Goal: Task Accomplishment & Management: Manage account settings

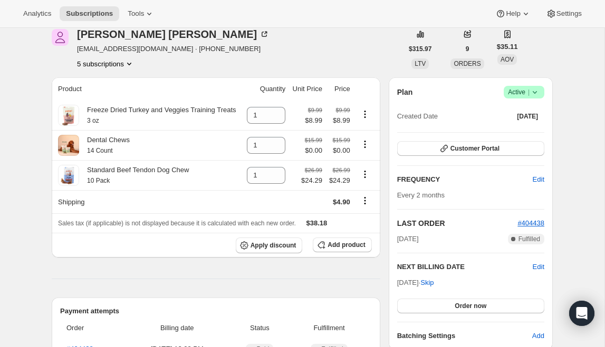
scroll to position [54, 0]
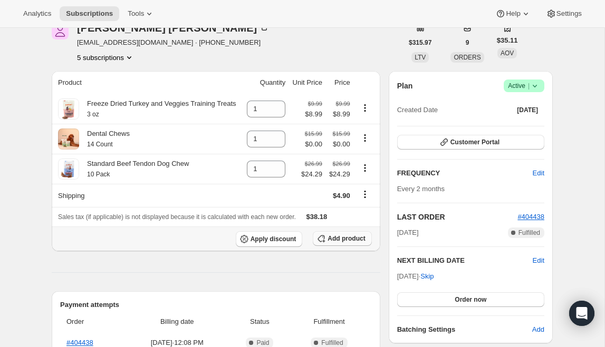
click at [353, 246] on button "Add product" at bounding box center [342, 238] width 59 height 15
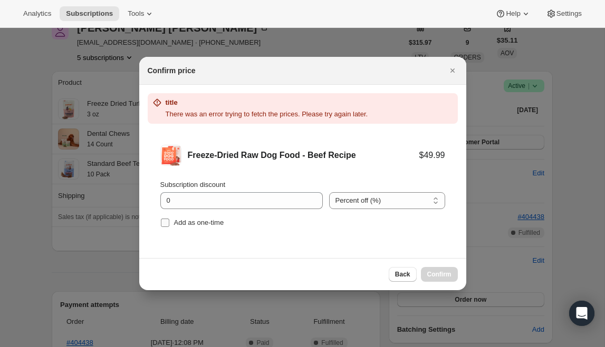
click at [186, 226] on span "Add as one-time" at bounding box center [199, 223] width 50 height 8
click at [169, 226] on input "Add as one-time" at bounding box center [165, 223] width 8 height 8
checkbox input "true"
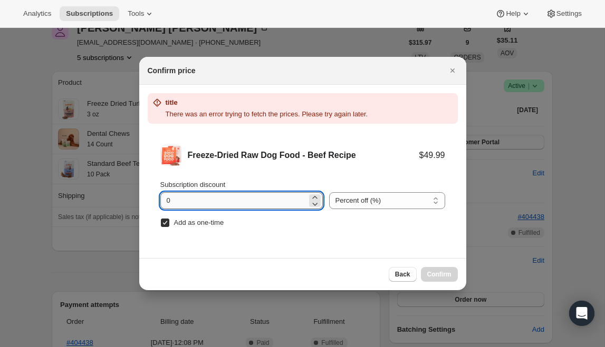
click at [222, 201] on input "0" at bounding box center [233, 200] width 147 height 17
type input "50"
click at [378, 191] on div "Percent off (%) Amount off ($) Percent off (%)" at bounding box center [387, 195] width 116 height 30
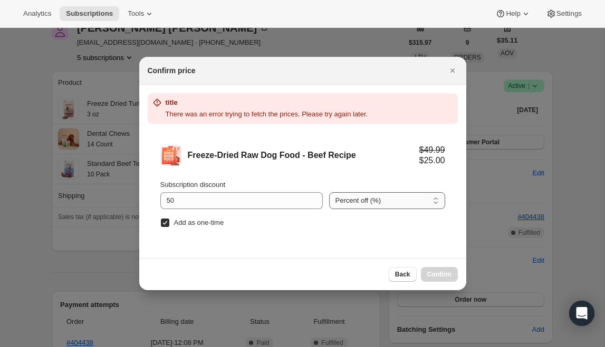
click at [378, 197] on select "Percent off (%) Amount off ($)" at bounding box center [387, 200] width 116 height 17
select select "fixed"
click at [407, 274] on span "Back" at bounding box center [402, 274] width 15 height 8
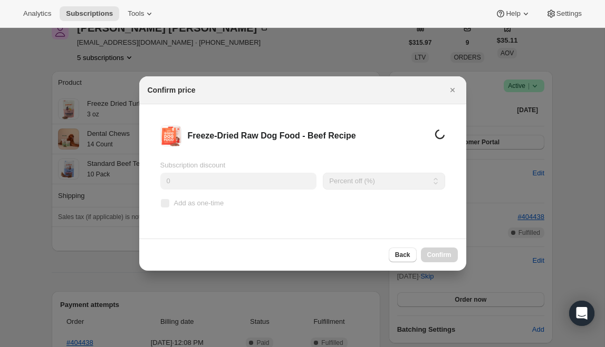
scroll to position [0, 0]
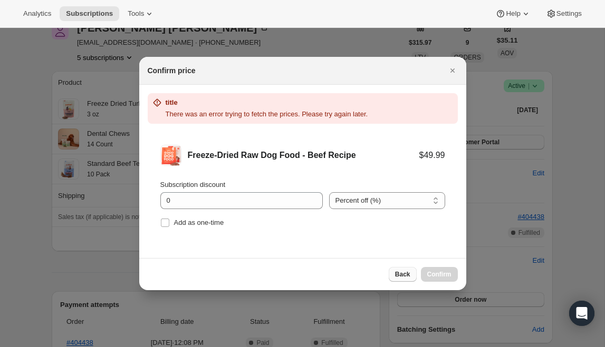
click at [403, 280] on button "Back" at bounding box center [403, 274] width 28 height 15
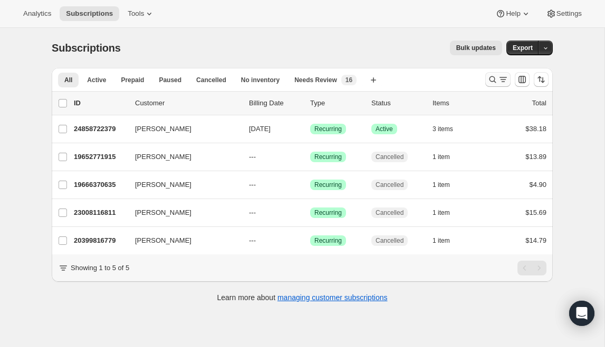
click at [495, 81] on icon "Search and filter results" at bounding box center [492, 79] width 11 height 11
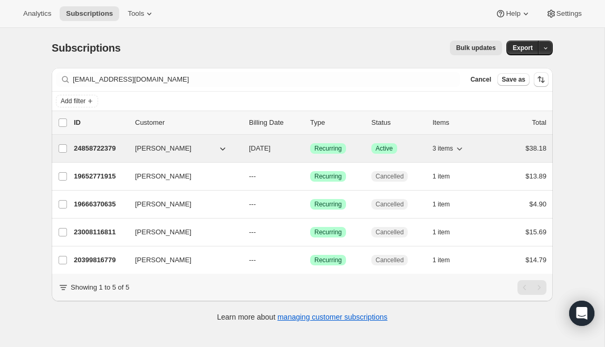
click at [116, 149] on p "24858722379" at bounding box center [100, 148] width 53 height 11
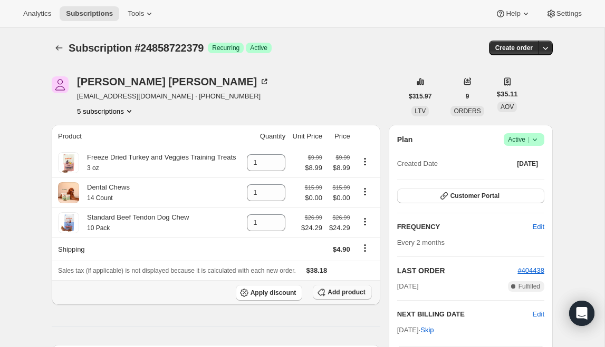
click at [341, 297] on span "Add product" at bounding box center [345, 292] width 37 height 8
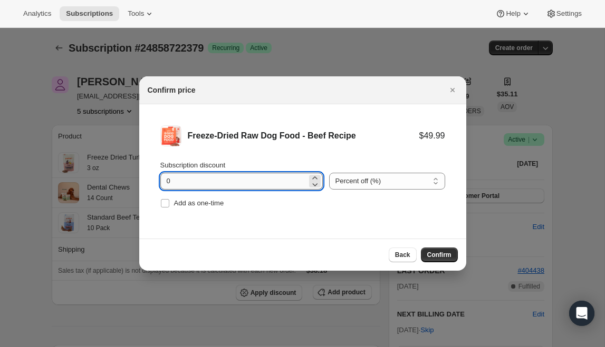
click at [230, 187] on input "0" at bounding box center [233, 181] width 147 height 17
type input "50"
click at [446, 255] on span "Confirm" at bounding box center [439, 255] width 24 height 8
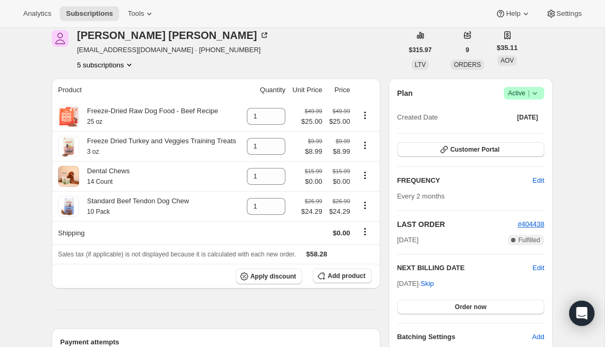
scroll to position [8, 0]
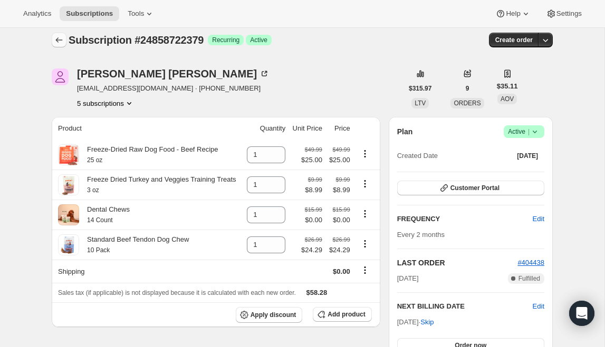
click at [54, 39] on icon "Subscriptions" at bounding box center [59, 40] width 11 height 11
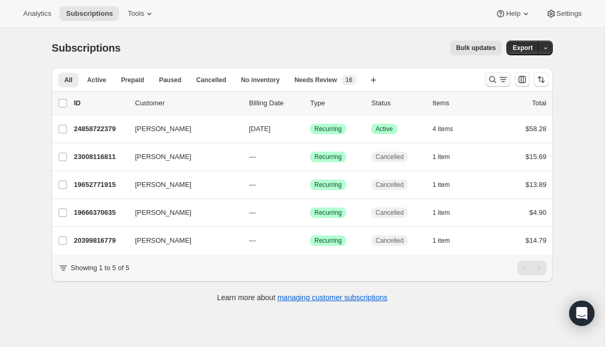
click at [501, 75] on icon "Search and filter results" at bounding box center [503, 79] width 11 height 11
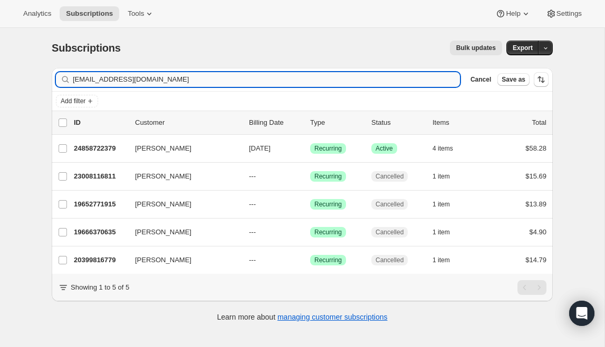
click at [167, 82] on input "kelly42118@aol.com" at bounding box center [266, 79] width 387 height 15
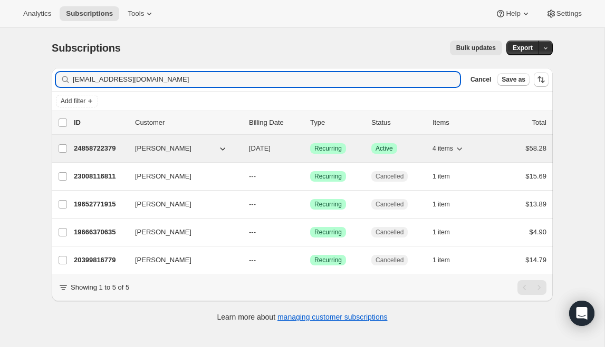
type input "matthewscott.820@gmail.com"
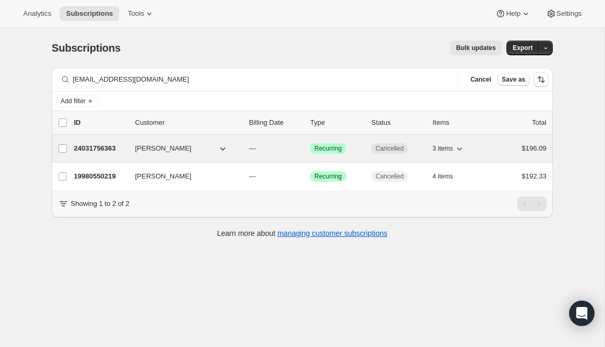
click at [101, 148] on p "24031756363" at bounding box center [100, 148] width 53 height 11
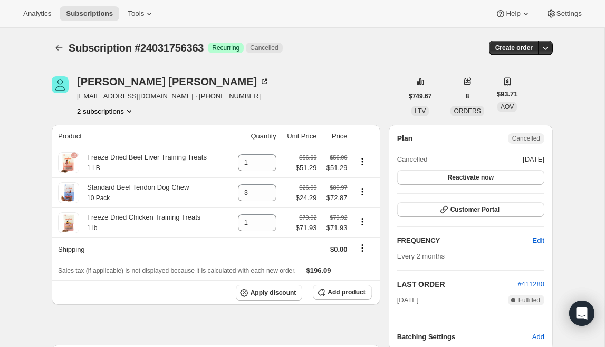
click at [60, 36] on div "Subscription #24031756363. This page is ready Subscription #24031756363 Success…" at bounding box center [302, 48] width 501 height 40
click at [60, 43] on icon "Subscriptions" at bounding box center [59, 48] width 11 height 11
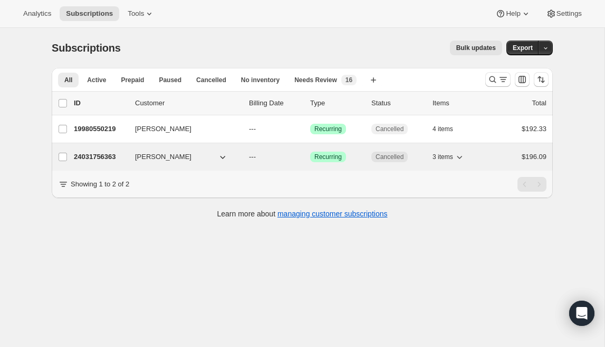
click at [102, 158] on p "24031756363" at bounding box center [100, 157] width 53 height 11
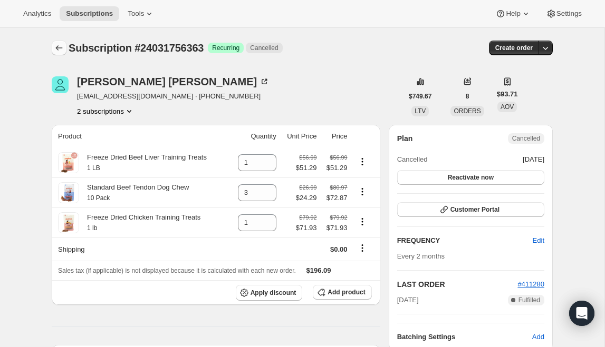
click at [65, 52] on button "Subscriptions" at bounding box center [59, 48] width 15 height 15
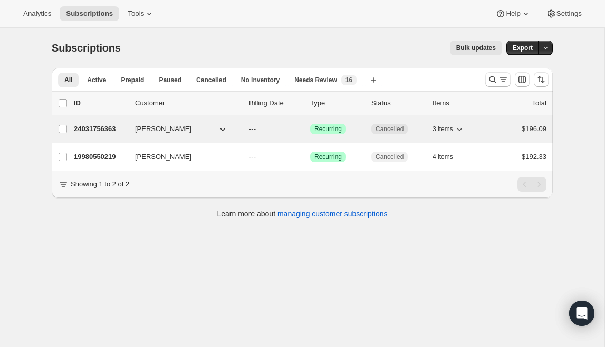
click at [113, 128] on p "24031756363" at bounding box center [100, 129] width 53 height 11
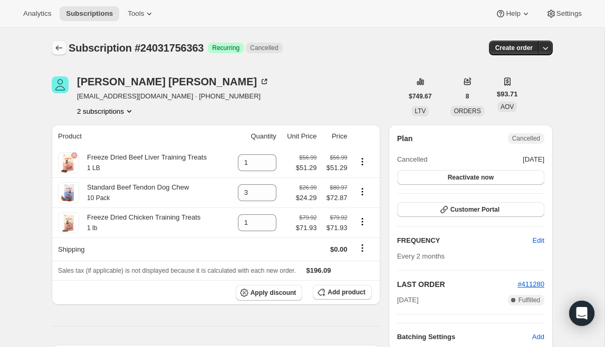
click at [56, 46] on icon "Subscriptions" at bounding box center [59, 48] width 11 height 11
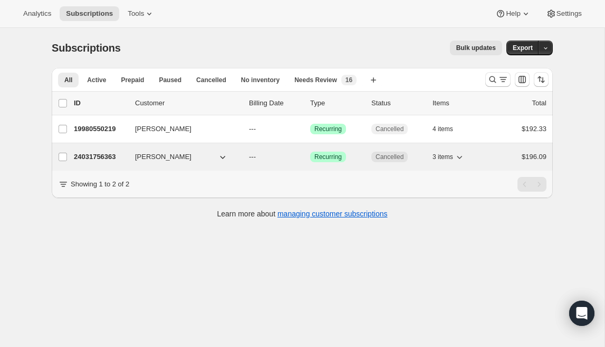
click at [102, 158] on p "24031756363" at bounding box center [100, 157] width 53 height 11
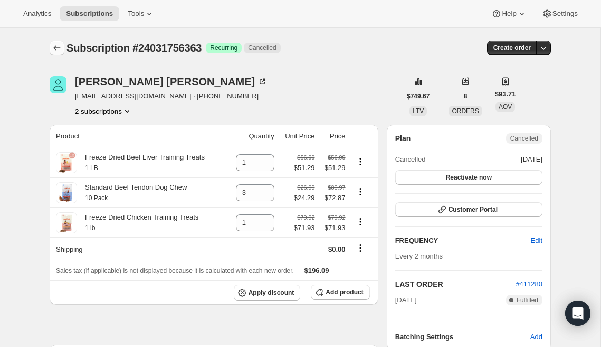
click at [54, 46] on icon "Subscriptions" at bounding box center [57, 48] width 11 height 11
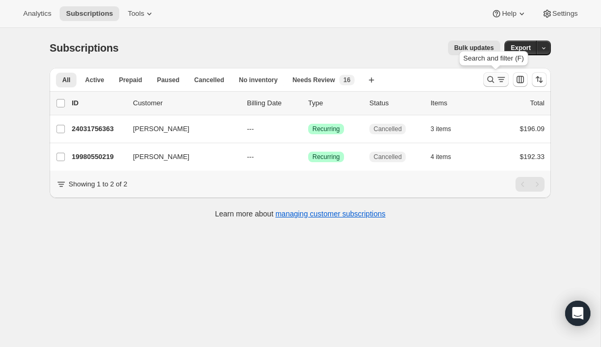
click at [496, 86] on button "Search and filter results" at bounding box center [495, 79] width 25 height 15
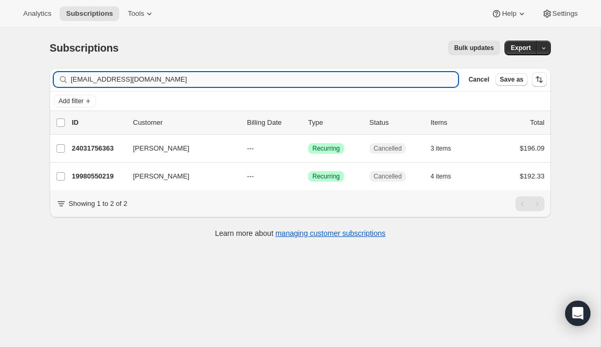
click at [211, 83] on input "matthewscott.820@gmail.com" at bounding box center [264, 79] width 387 height 15
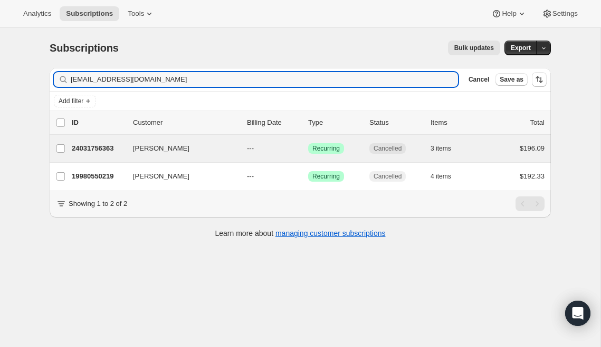
type input "kelly42118@aol.com"
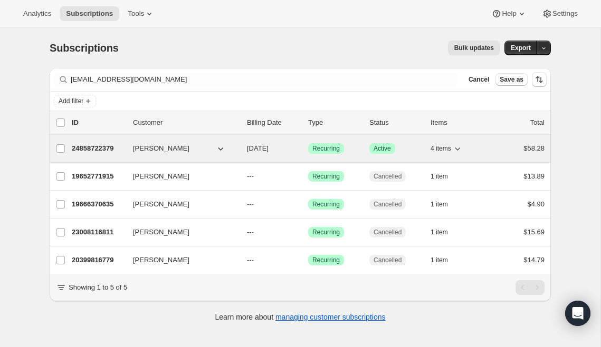
click at [93, 153] on p "24858722379" at bounding box center [98, 148] width 53 height 11
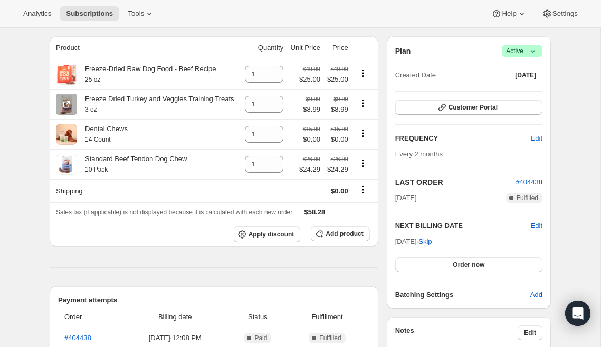
scroll to position [82, 0]
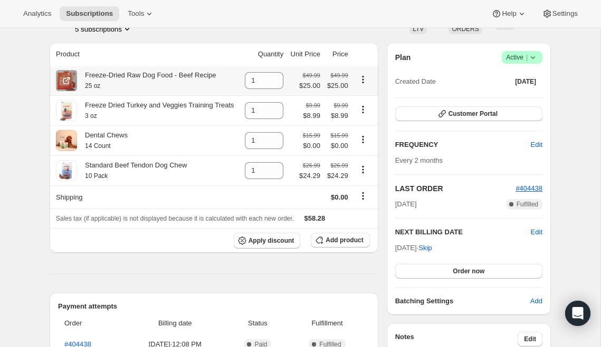
click at [367, 75] on icon "Product actions" at bounding box center [362, 79] width 11 height 11
click at [365, 75] on icon "Product actions" at bounding box center [362, 79] width 11 height 11
click at [365, 77] on icon "Product actions" at bounding box center [362, 79] width 11 height 11
click at [383, 33] on div "Kelly Hodges kelly42118@aol.com · +17573039507 5 subscriptions" at bounding box center [225, 14] width 351 height 40
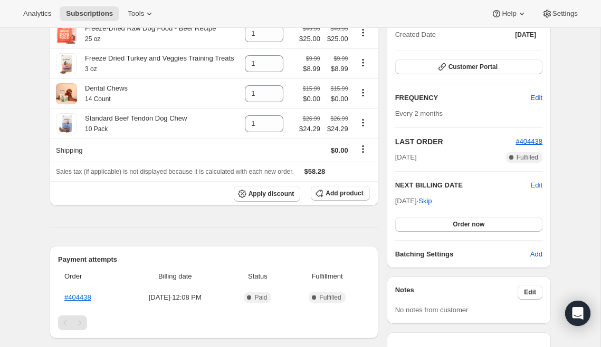
scroll to position [130, 0]
